Goal: Task Accomplishment & Management: Use online tool/utility

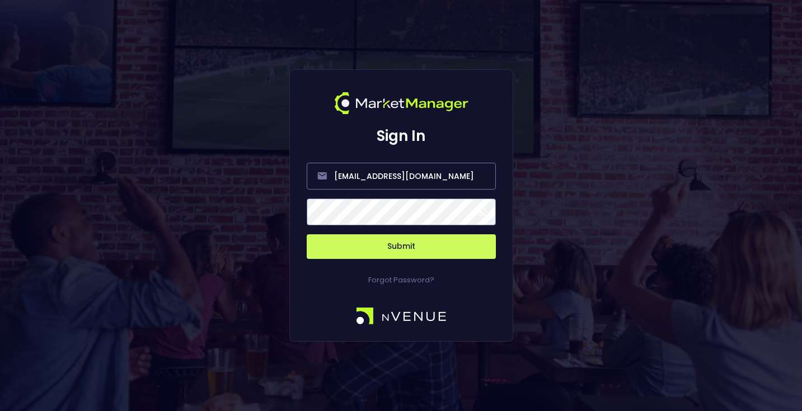
click at [379, 245] on button "Submit" at bounding box center [401, 247] width 189 height 25
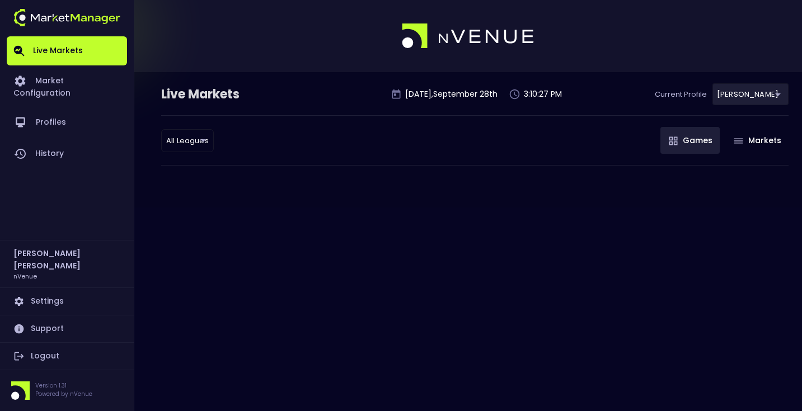
click at [186, 140] on body "Live Markets Market Configuration Profiles History [PERSON_NAME] nVenue Setting…" at bounding box center [401, 205] width 802 height 411
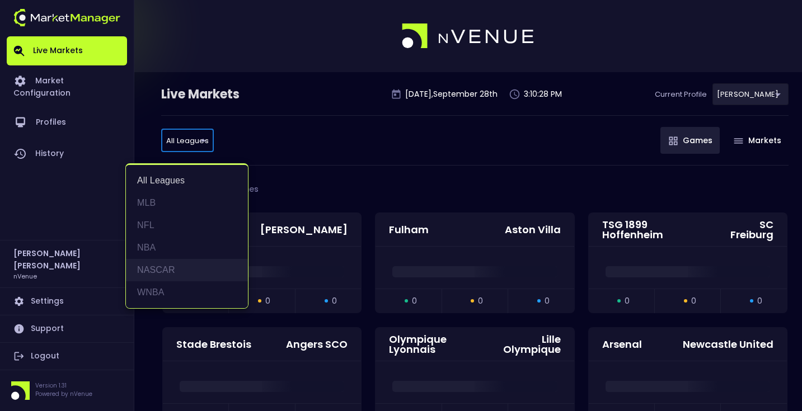
click at [181, 264] on li "NASCAR" at bounding box center [187, 270] width 122 height 22
type input "NASCAR"
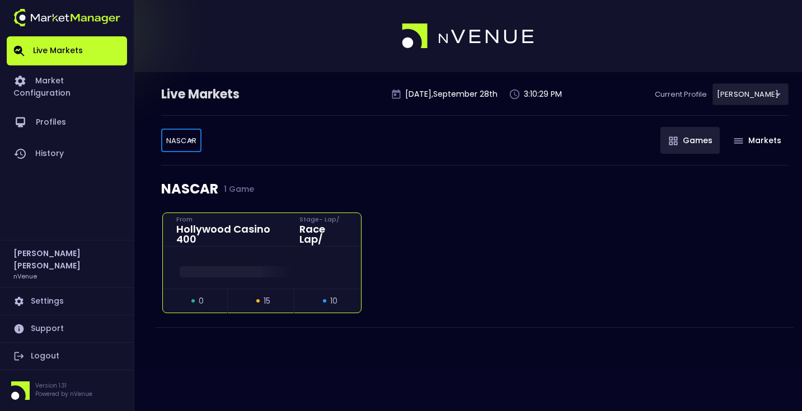
click at [240, 237] on div "Hollywood Casino 400" at bounding box center [231, 234] width 110 height 20
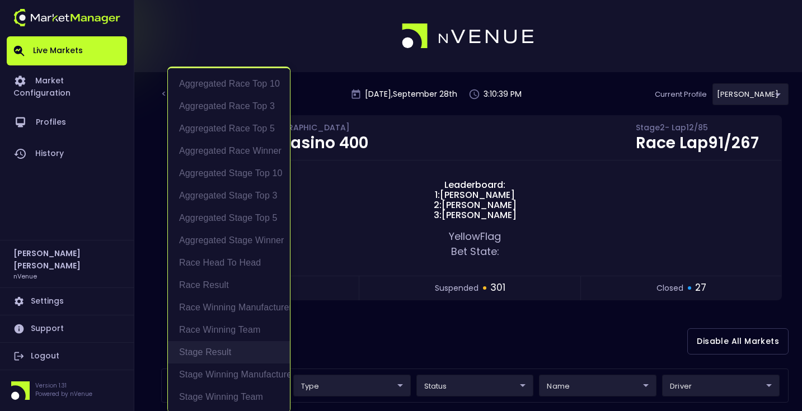
click at [247, 352] on li "Stage Result" at bounding box center [229, 352] width 122 height 22
type input "Stage Result"
click at [358, 312] on div at bounding box center [401, 205] width 802 height 411
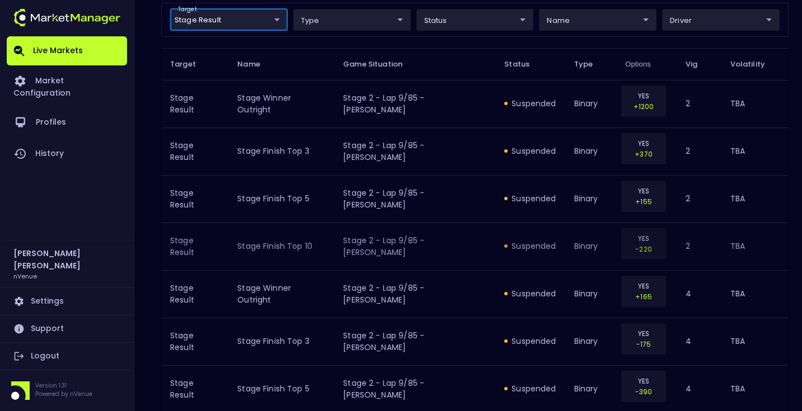
scroll to position [215, 0]
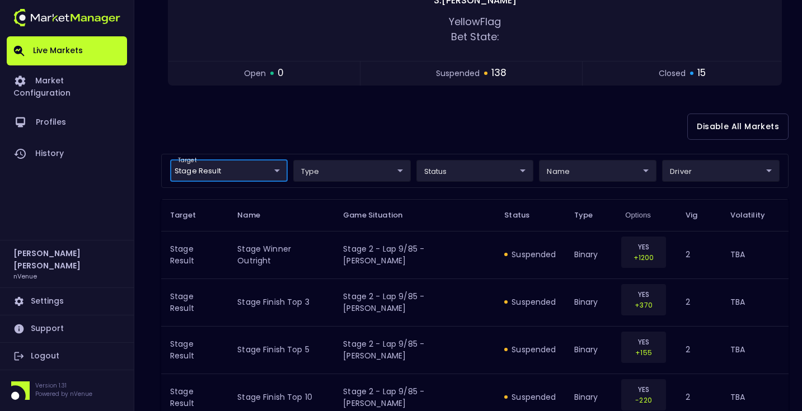
click at [366, 119] on div "Disable All Markets" at bounding box center [474, 127] width 627 height 54
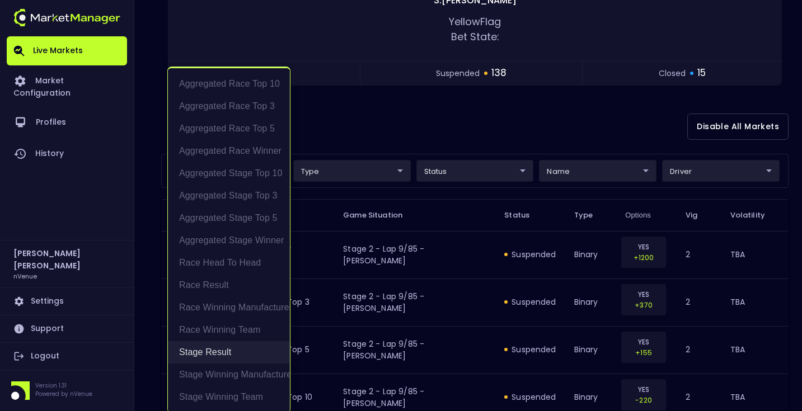
click at [241, 355] on li "Stage Result" at bounding box center [229, 352] width 122 height 22
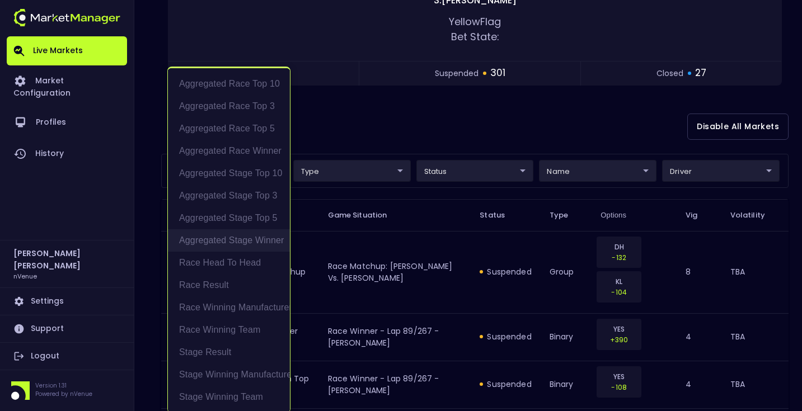
click at [243, 237] on li "Aggregated Stage Winner" at bounding box center [229, 240] width 122 height 22
type input "Aggregated Stage Winner"
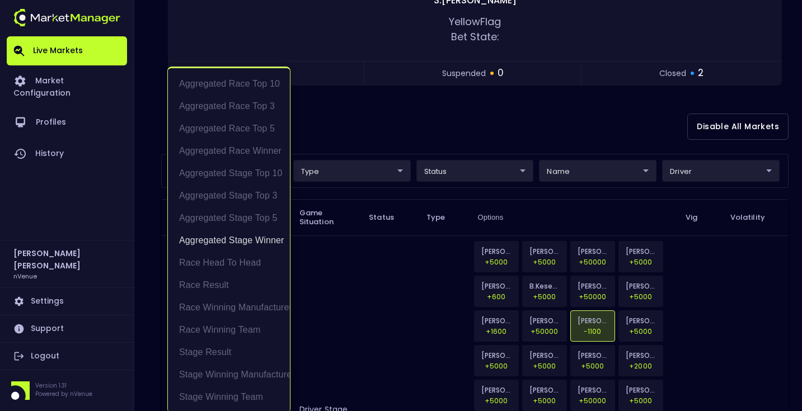
click at [375, 121] on div at bounding box center [401, 205] width 802 height 411
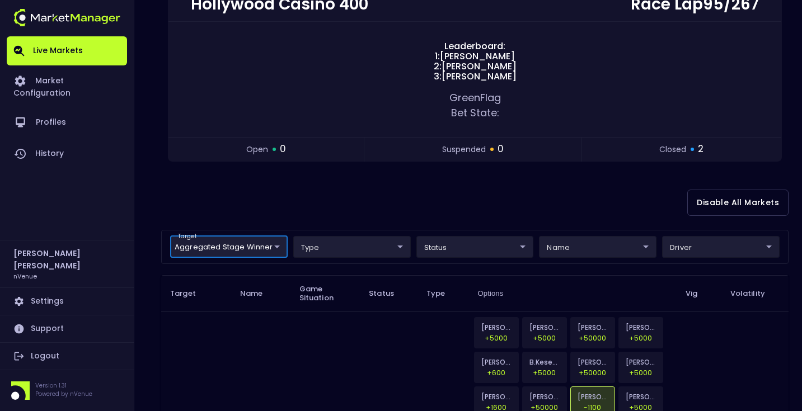
scroll to position [204, 0]
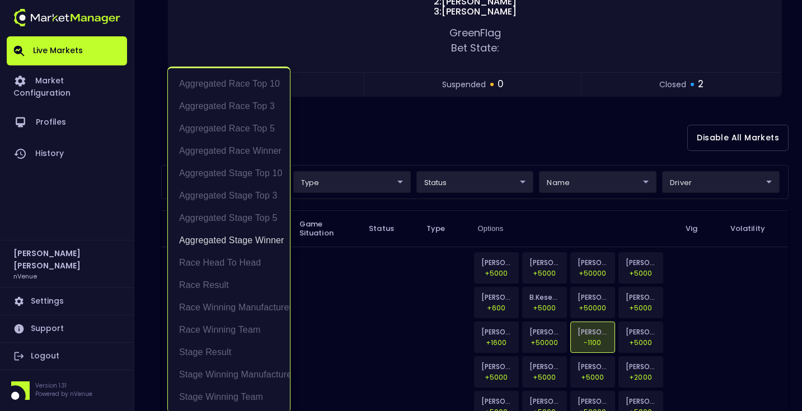
click at [256, 185] on body "Live Markets Market Configuration Profiles History [PERSON_NAME] nVenue Setting…" at bounding box center [401, 409] width 802 height 1227
click at [250, 243] on li "Aggregated Stage Winner" at bounding box center [229, 240] width 122 height 22
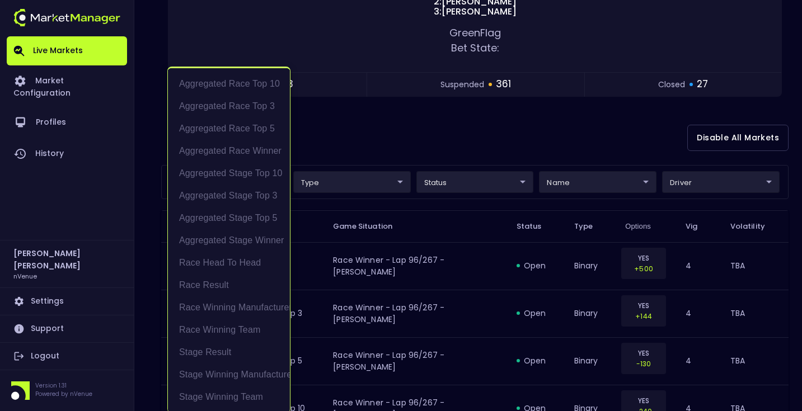
click at [422, 139] on div at bounding box center [401, 205] width 802 height 411
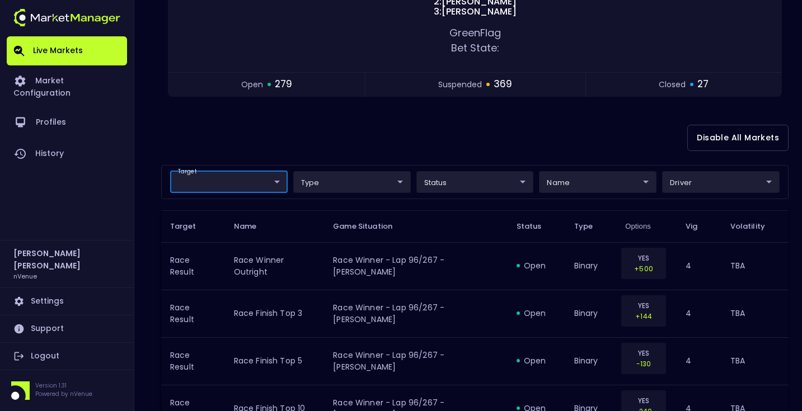
scroll to position [0, 0]
click at [422, 139] on div "Disable All Markets" at bounding box center [474, 138] width 627 height 54
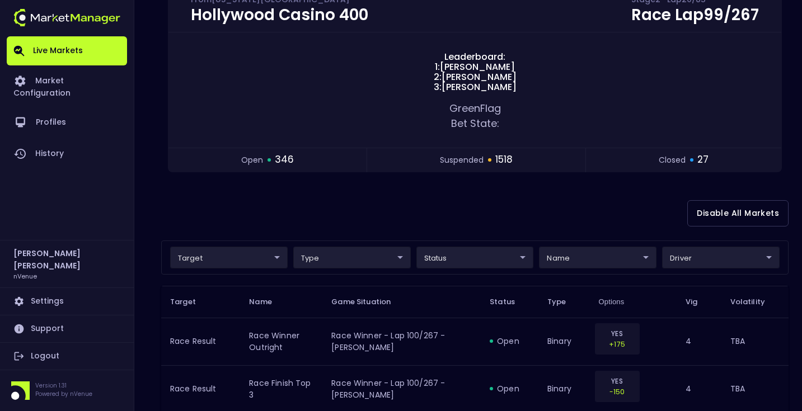
scroll to position [102, 0]
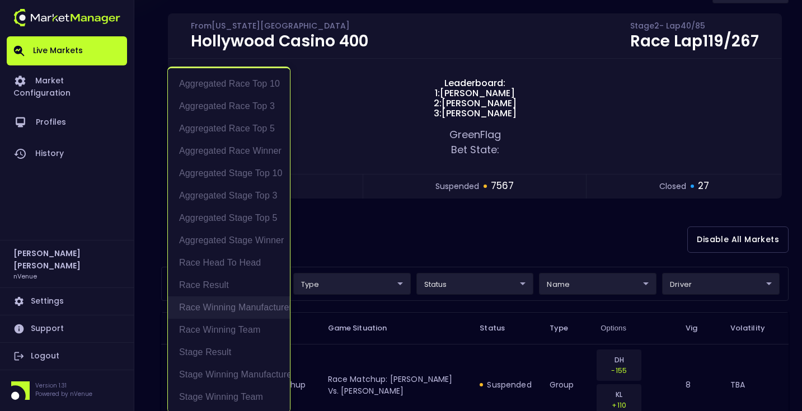
scroll to position [2, 0]
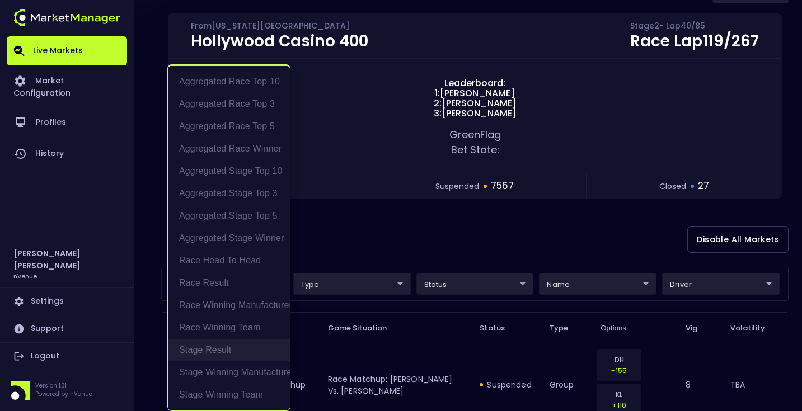
click at [230, 343] on li "Stage Result" at bounding box center [229, 350] width 122 height 22
type input "Stage Result"
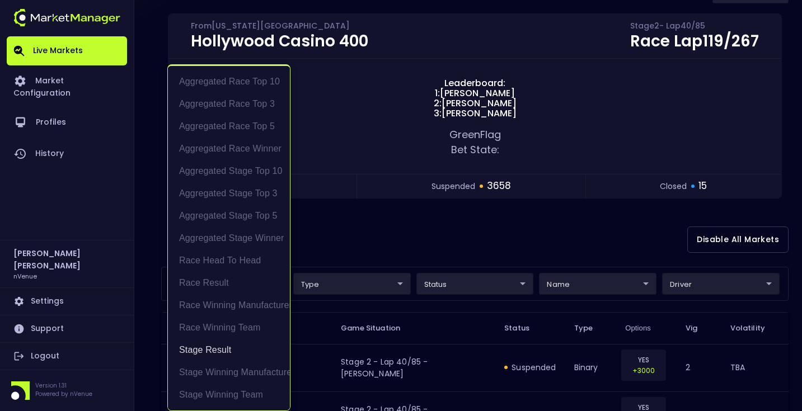
click at [437, 209] on div at bounding box center [401, 205] width 802 height 411
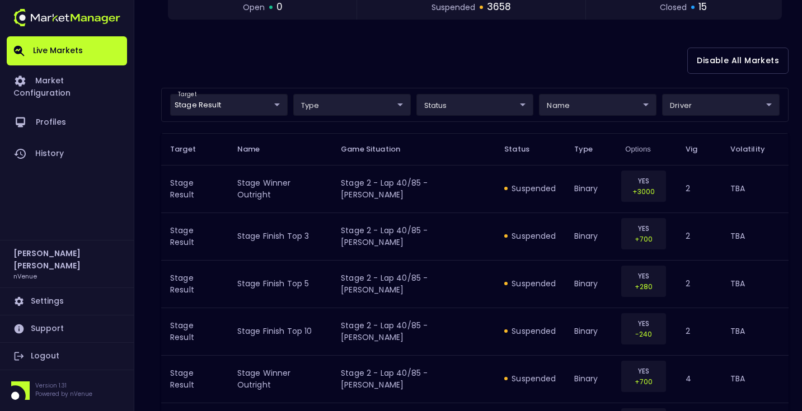
scroll to position [298, 0]
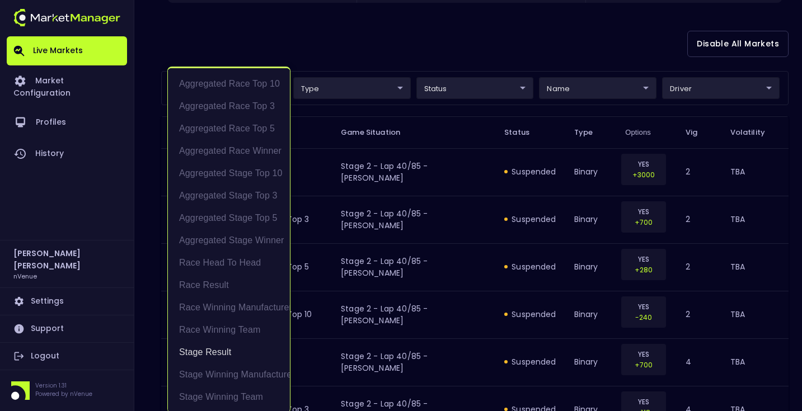
click at [251, 354] on li "Stage Result" at bounding box center [229, 352] width 122 height 22
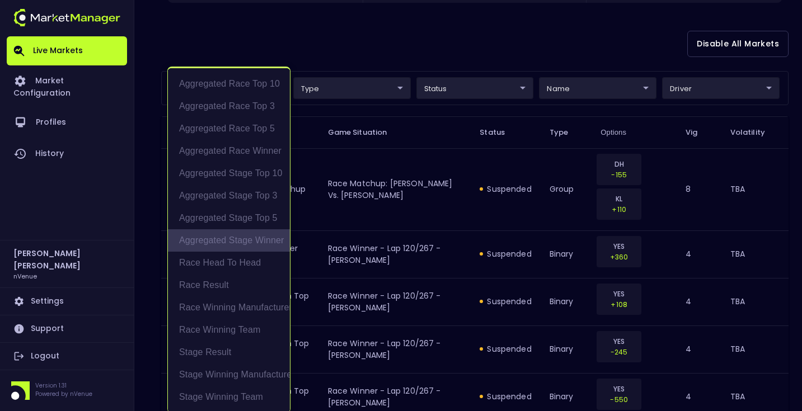
click at [270, 247] on li "Aggregated Stage Winner" at bounding box center [229, 240] width 122 height 22
type input "Aggregated Stage Winner"
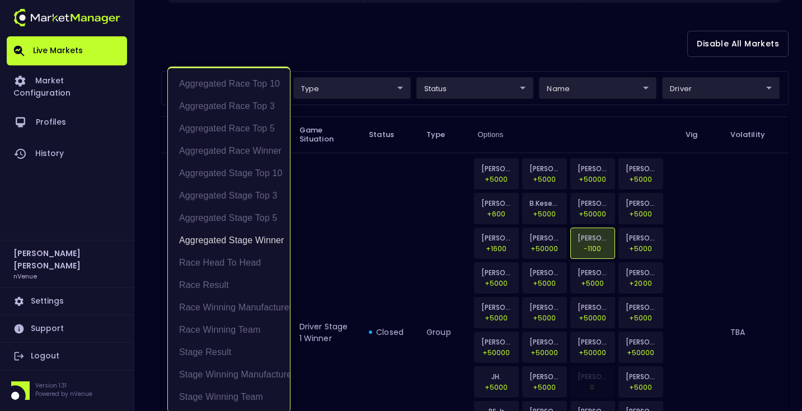
click at [456, 50] on div at bounding box center [401, 205] width 802 height 411
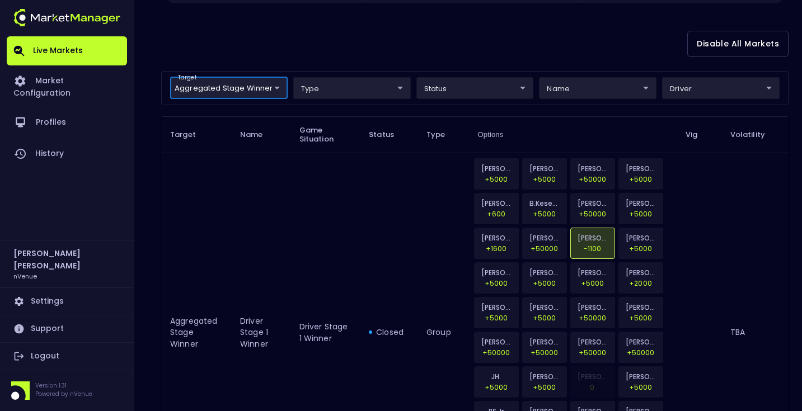
scroll to position [0, 0]
